Goal: Transaction & Acquisition: Obtain resource

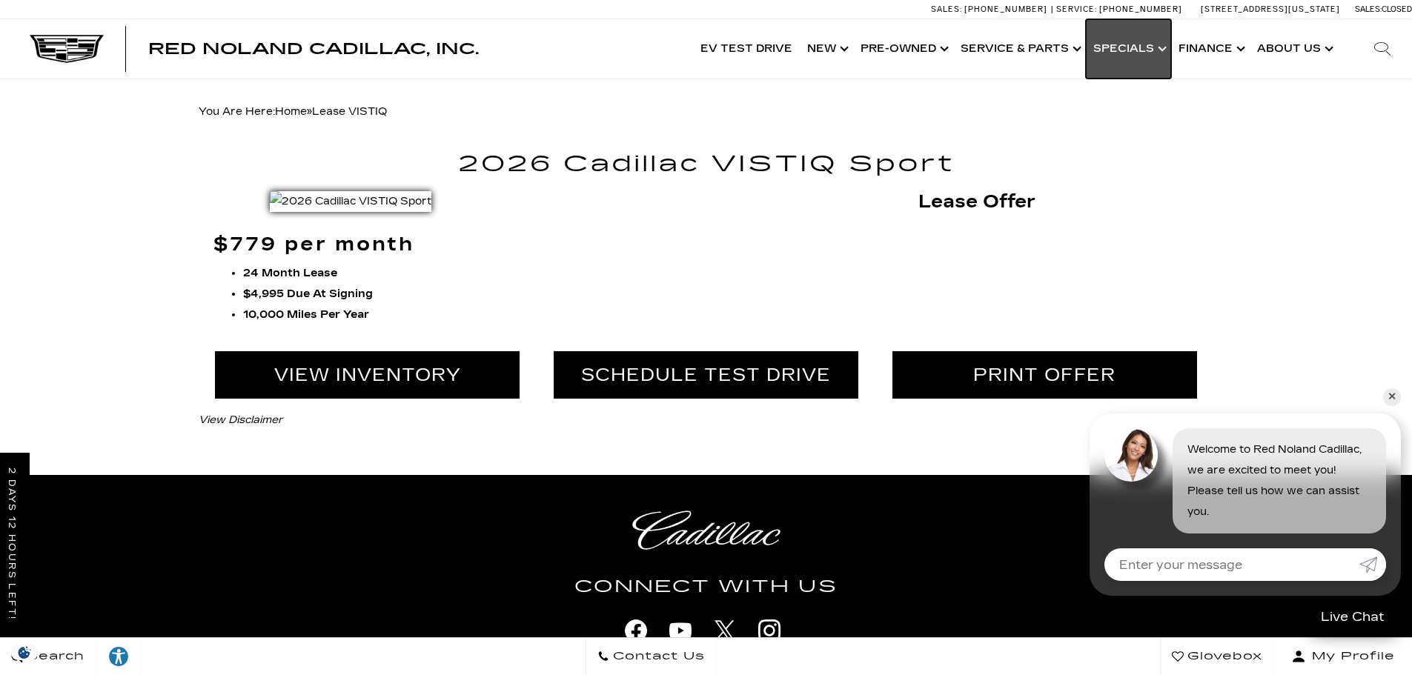
click at [1129, 44] on link "Show Specials" at bounding box center [1128, 48] width 85 height 59
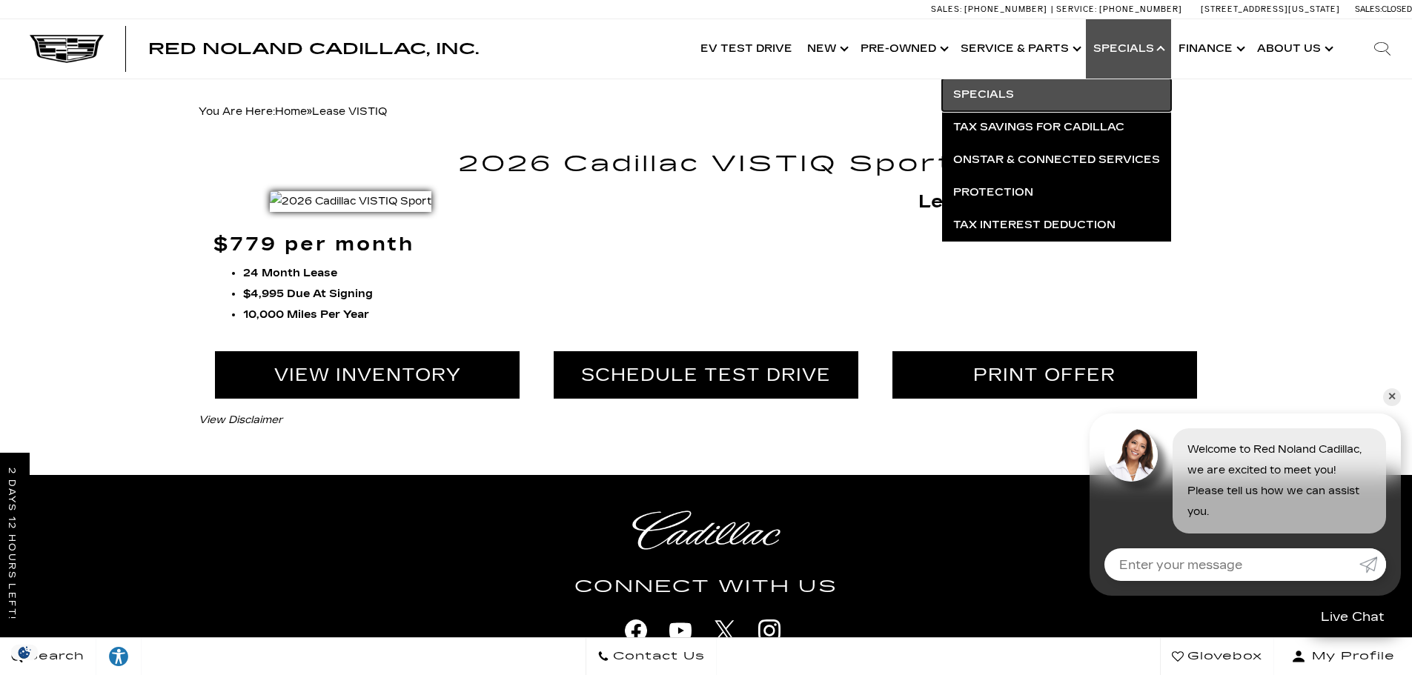
click at [1056, 107] on link "Specials" at bounding box center [1056, 95] width 229 height 33
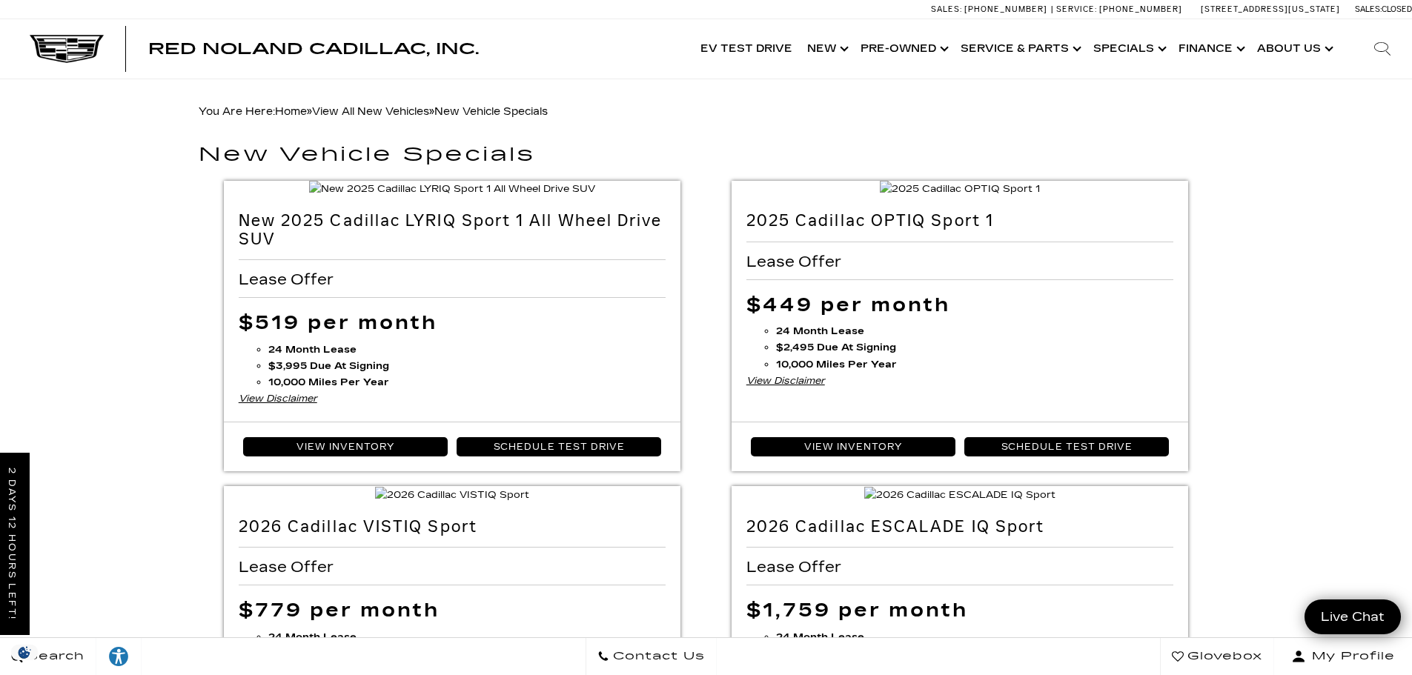
scroll to position [519, 0]
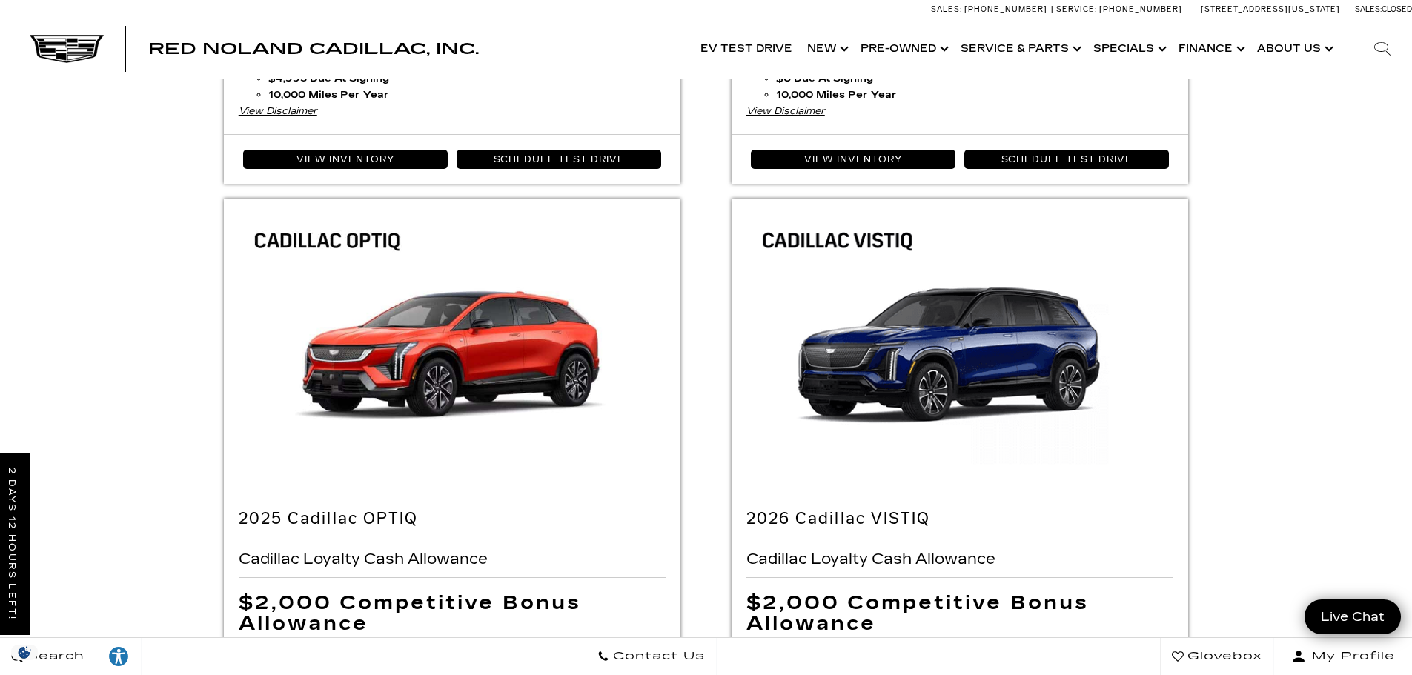
scroll to position [593, 0]
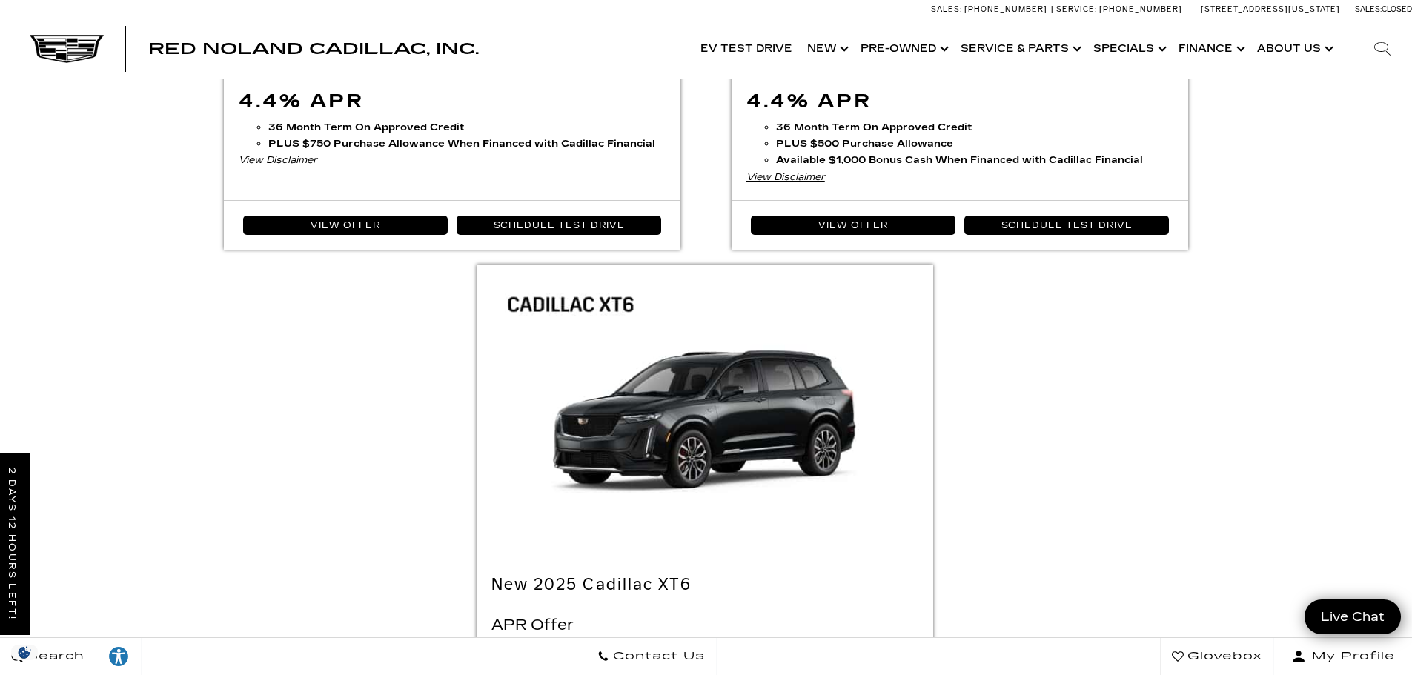
scroll to position [3483, 0]
